Goal: Information Seeking & Learning: Learn about a topic

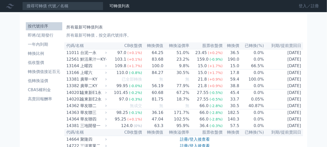
click at [304, 6] on link "登入／註冊" at bounding box center [308, 6] width 28 height 8
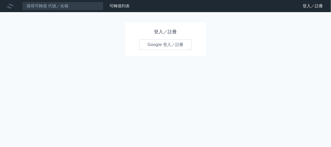
click at [164, 47] on link "Google 登入／註冊" at bounding box center [165, 44] width 53 height 11
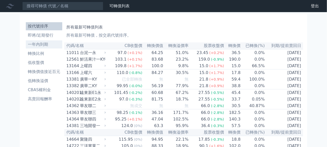
click at [46, 44] on li "一年內到期" at bounding box center [44, 44] width 36 height 6
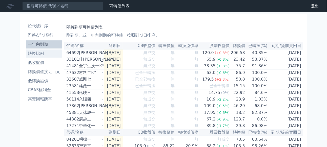
click at [39, 52] on li "轉換比例" at bounding box center [44, 54] width 36 height 6
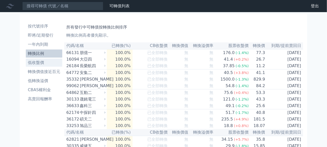
click at [35, 64] on li "低收盤價" at bounding box center [44, 63] width 36 height 6
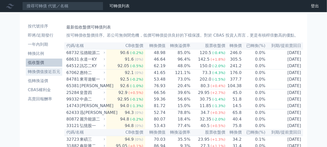
click at [40, 72] on li "轉換價值接近百元" at bounding box center [44, 72] width 36 height 6
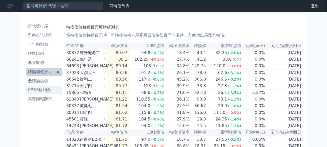
click at [48, 91] on li "CBAS權利金" at bounding box center [44, 90] width 36 height 6
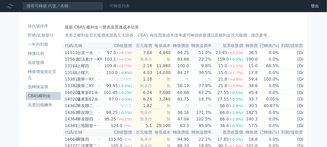
click at [122, 6] on link "可轉債列表" at bounding box center [119, 6] width 20 height 5
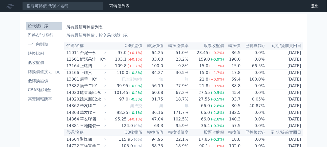
click at [0, 0] on link "財務數據" at bounding box center [0, 0] width 0 height 0
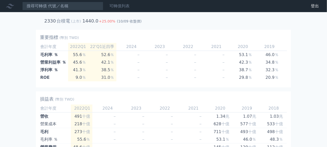
click at [118, 7] on link "可轉債列表" at bounding box center [119, 6] width 20 height 5
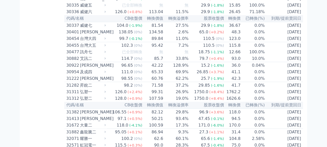
scroll to position [759, 0]
